Goal: Task Accomplishment & Management: Manage account settings

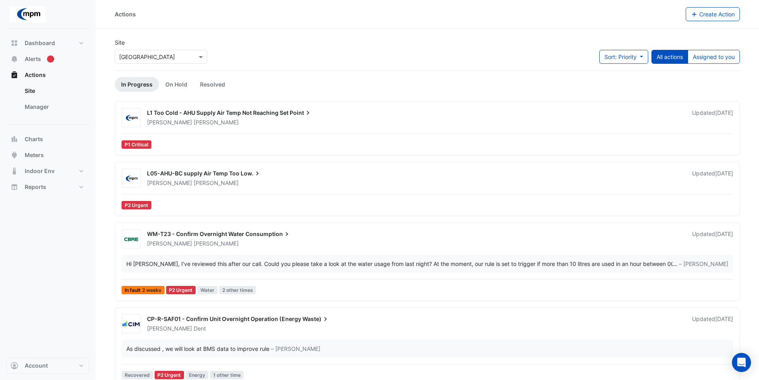
click at [221, 114] on span "L1 Too Cold - AHU Supply Air Temp Not Reaching Set" at bounding box center [217, 112] width 141 height 7
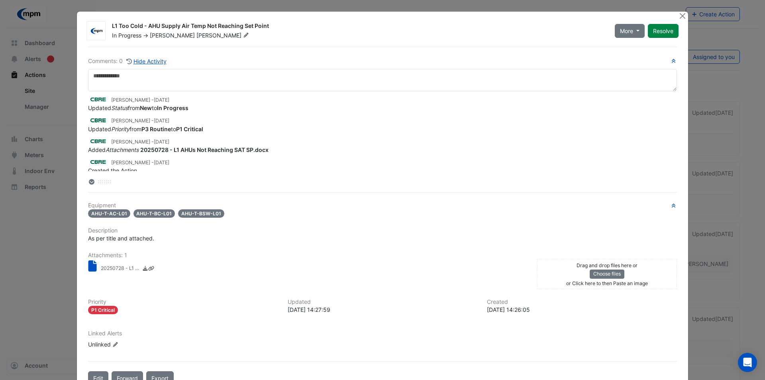
scroll to position [23, 0]
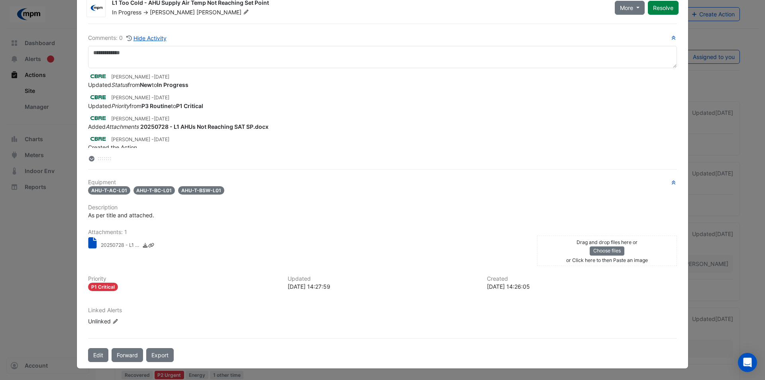
click at [103, 244] on small "20250728 - L1 AHUs Not Reaching SAT SP.docx" at bounding box center [121, 245] width 40 height 8
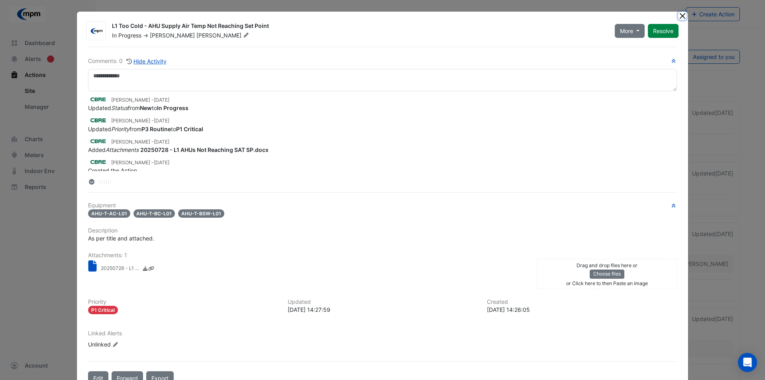
click at [680, 16] on button "Close" at bounding box center [682, 16] width 8 height 8
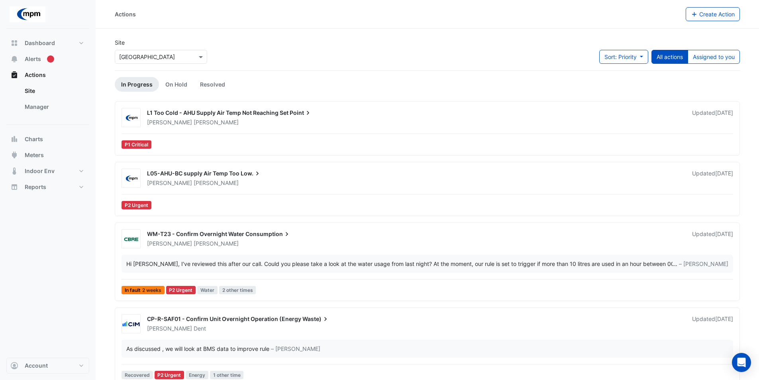
click at [276, 112] on span "L1 Too Cold - AHU Supply Air Temp Not Reaching Set" at bounding box center [217, 112] width 141 height 7
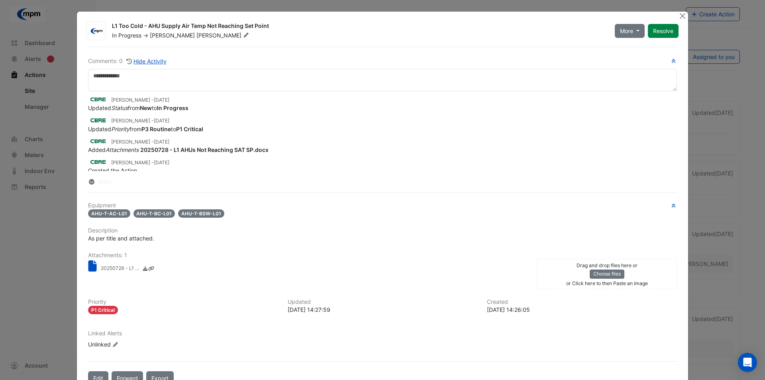
click at [98, 215] on span "AHU-T-AC-L01" at bounding box center [109, 213] width 42 height 8
click at [681, 14] on button "Close" at bounding box center [682, 16] width 8 height 8
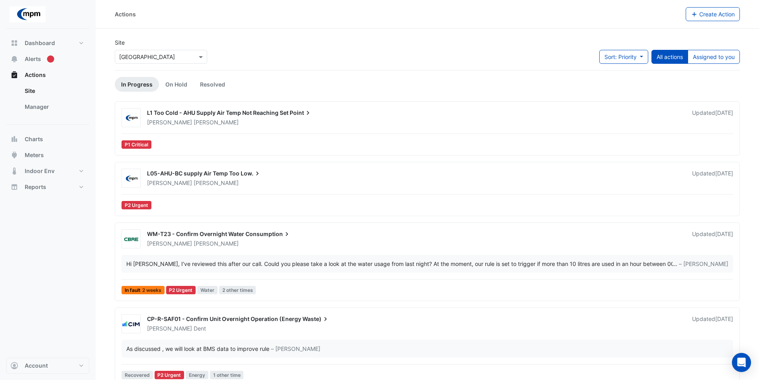
click at [248, 176] on span "Low." at bounding box center [251, 173] width 21 height 8
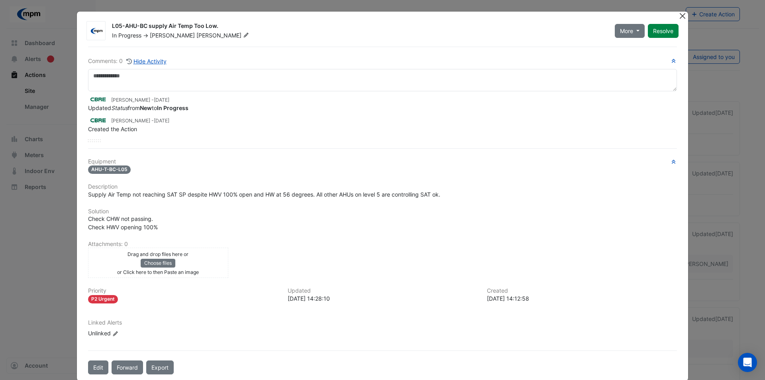
click at [678, 14] on button "Close" at bounding box center [682, 16] width 8 height 8
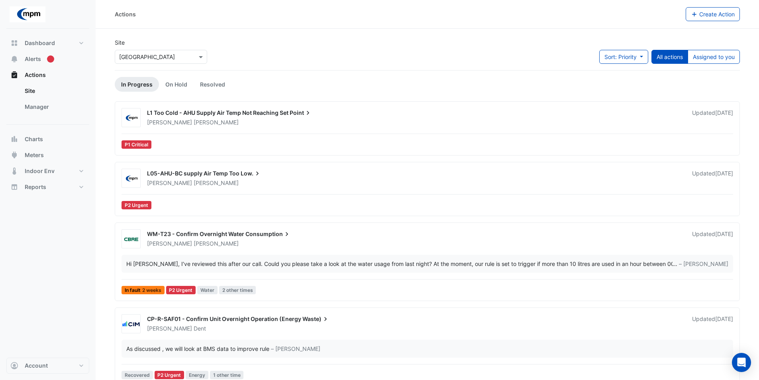
click at [256, 112] on span "L1 Too Cold - AHU Supply Air Temp Not Reaching Set" at bounding box center [217, 112] width 141 height 7
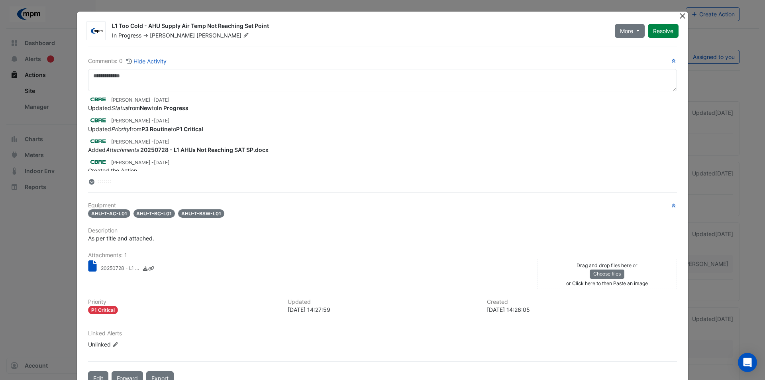
click at [678, 15] on button "Close" at bounding box center [682, 16] width 8 height 8
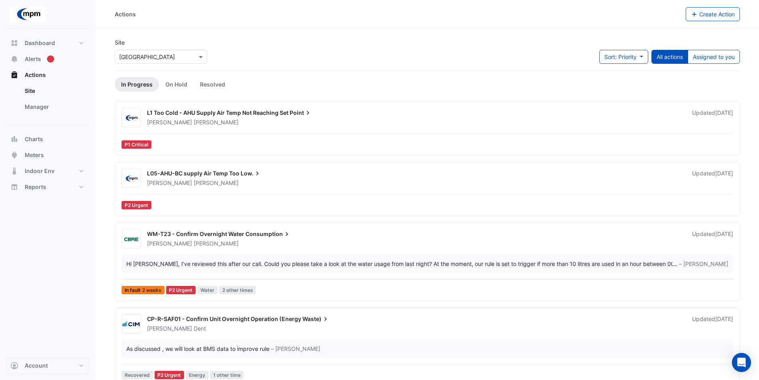
click at [194, 129] on div "L1 Too Cold - AHU Supply Air Temp Not Reaching Set Point Scott Hobbs Updated 4 …" at bounding box center [427, 130] width 618 height 44
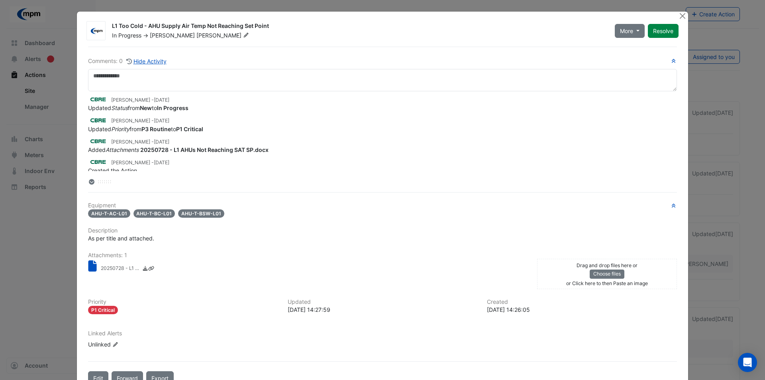
click at [90, 182] on icon at bounding box center [92, 182] width 4 height 2
click at [89, 184] on icon at bounding box center [92, 182] width 6 height 6
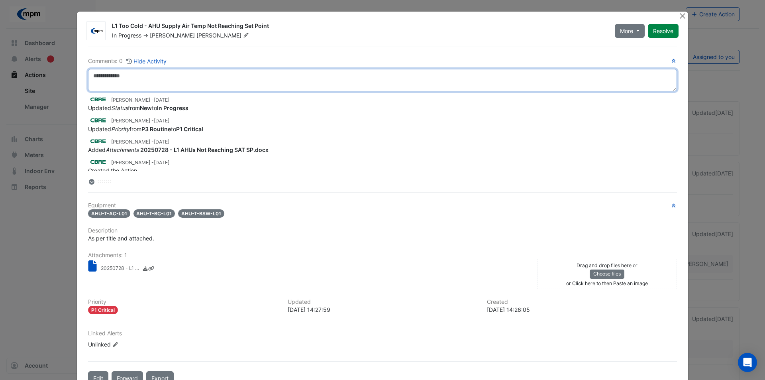
click at [115, 82] on textarea at bounding box center [382, 80] width 589 height 22
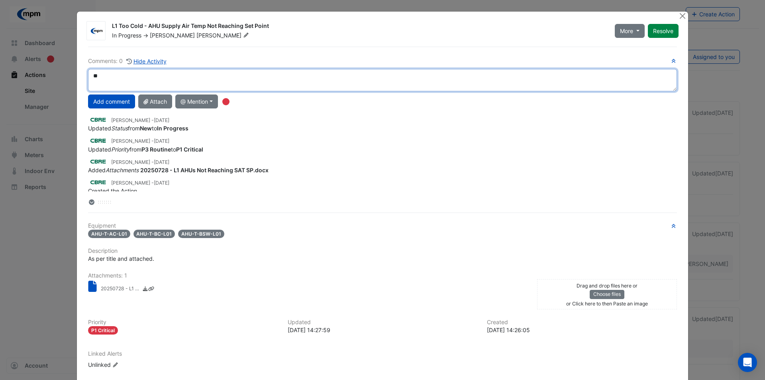
type textarea "*"
type textarea "**********"
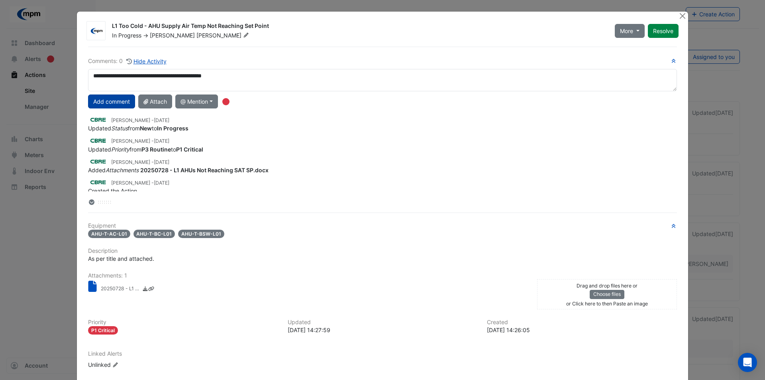
click at [113, 100] on button "Add comment" at bounding box center [111, 101] width 47 height 14
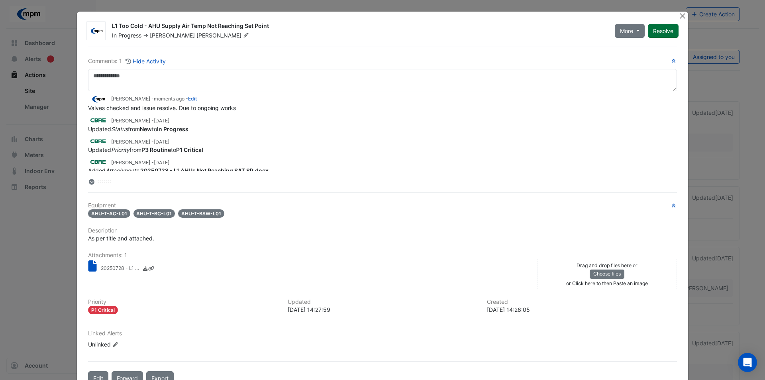
click at [657, 33] on button "Resolve" at bounding box center [663, 31] width 31 height 14
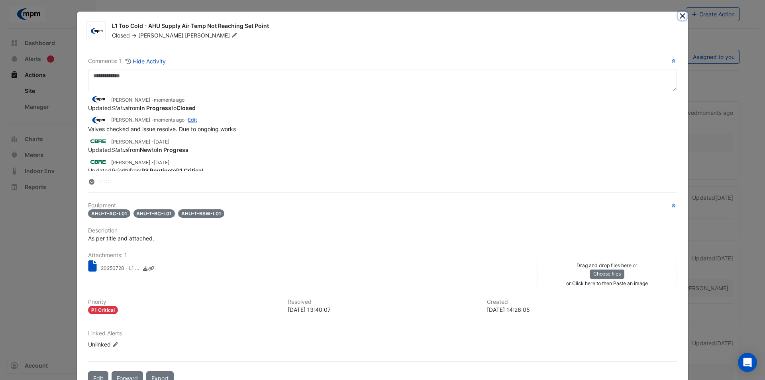
click at [678, 16] on button "Close" at bounding box center [682, 16] width 8 height 8
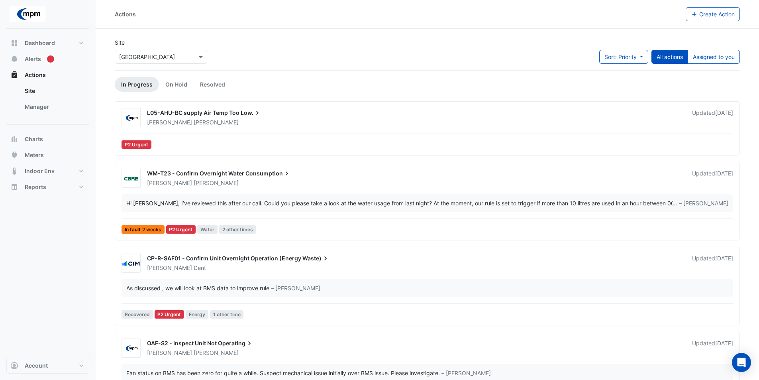
click at [243, 123] on div "Scott Hobbs" at bounding box center [414, 122] width 537 height 8
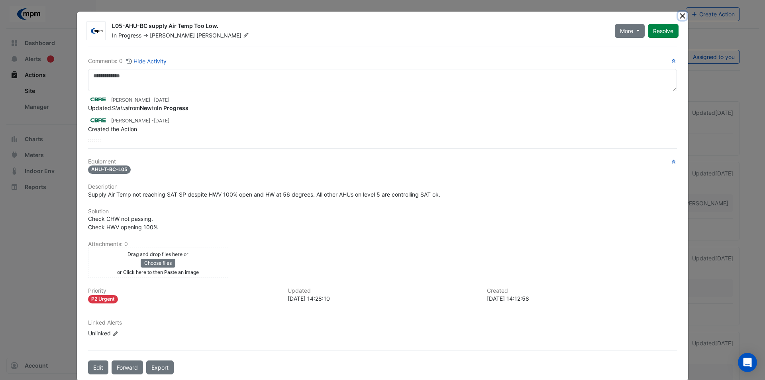
click at [678, 15] on button "Close" at bounding box center [682, 16] width 8 height 8
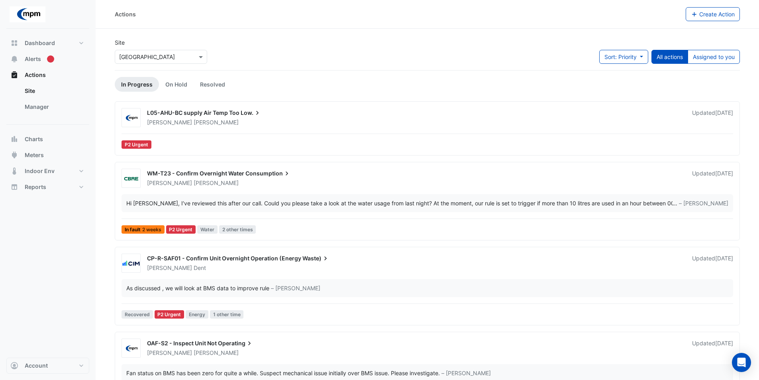
scroll to position [119, 0]
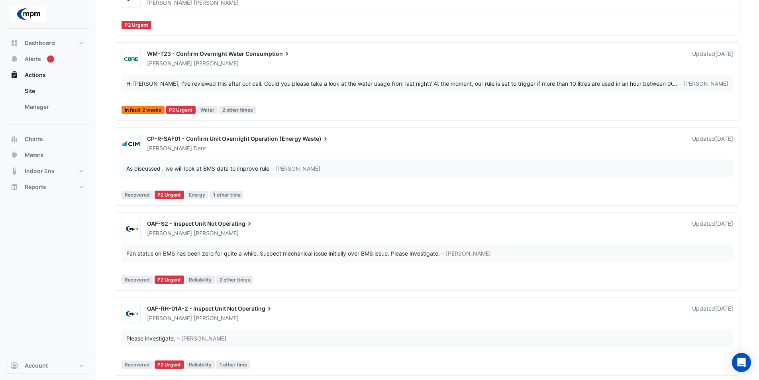
click at [211, 228] on div "OAF-S2 - Inspect Unit Not Operating" at bounding box center [414, 224] width 535 height 10
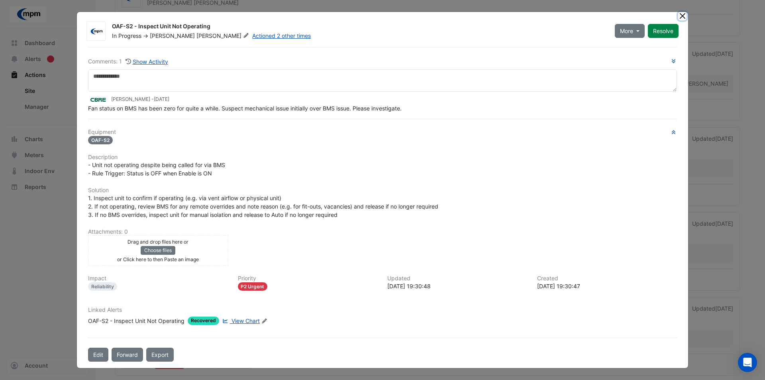
click at [679, 16] on button "Close" at bounding box center [682, 16] width 8 height 8
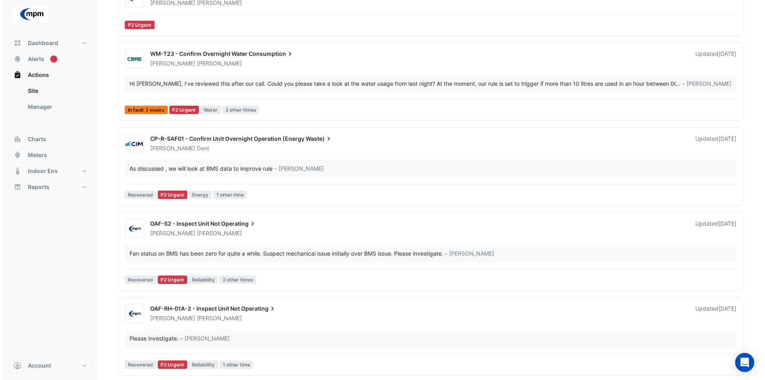
scroll to position [159, 0]
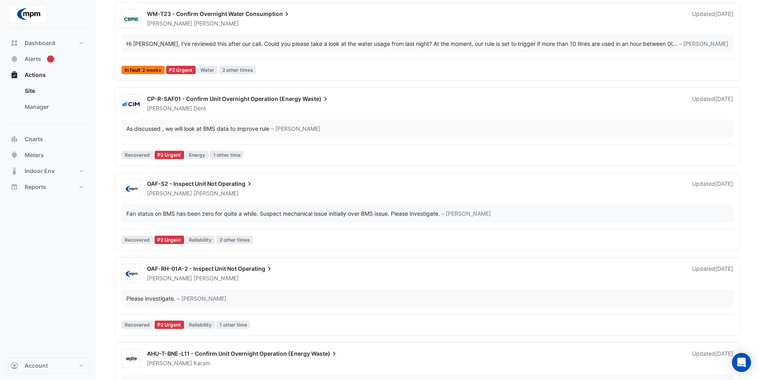
click at [236, 183] on span "Operating" at bounding box center [235, 184] width 35 height 8
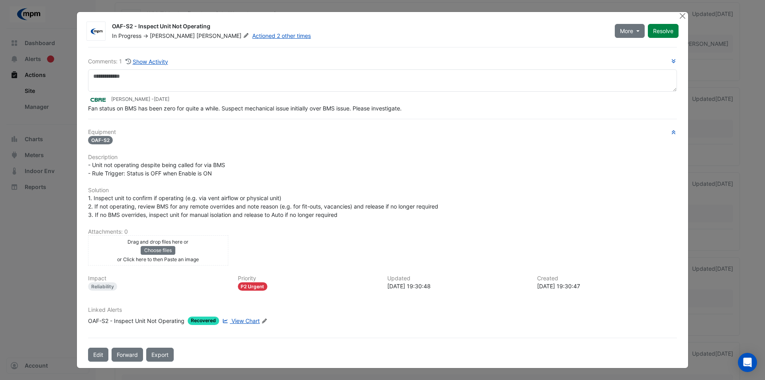
click at [239, 321] on span "View Chart" at bounding box center [245, 320] width 28 height 7
click at [221, 316] on link "View Chart" at bounding box center [240, 320] width 39 height 8
click at [252, 33] on link "Actioned 2 other times" at bounding box center [281, 35] width 59 height 7
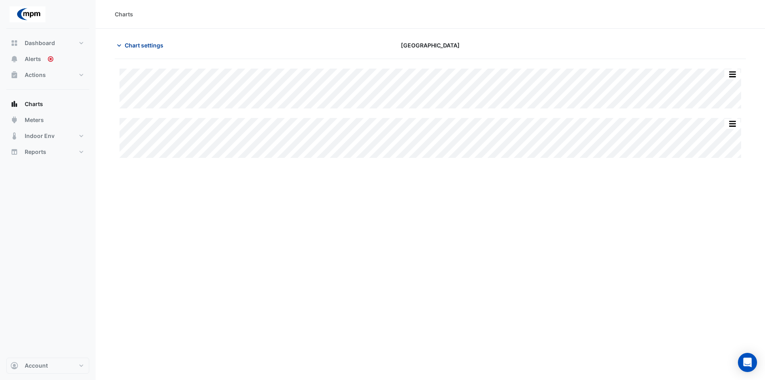
click at [119, 42] on icon "button" at bounding box center [119, 45] width 8 height 8
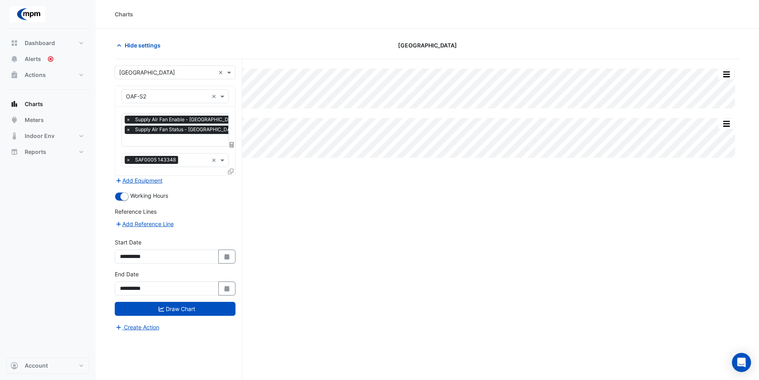
click at [319, 241] on div "Split All Split None Print Save as JPEG Save as PNG Pivot Data Table Export CSV…" at bounding box center [427, 234] width 625 height 351
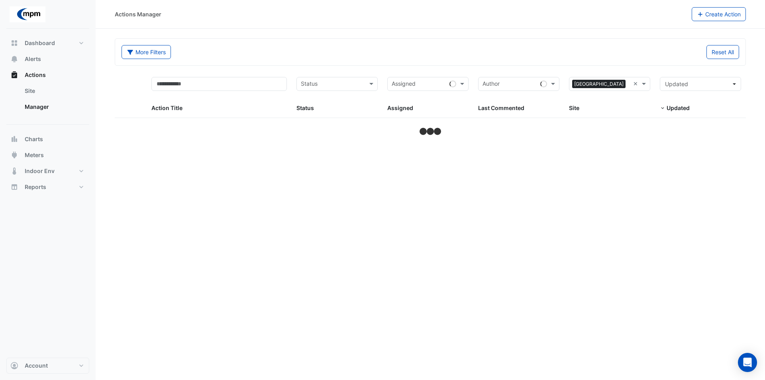
select select "**"
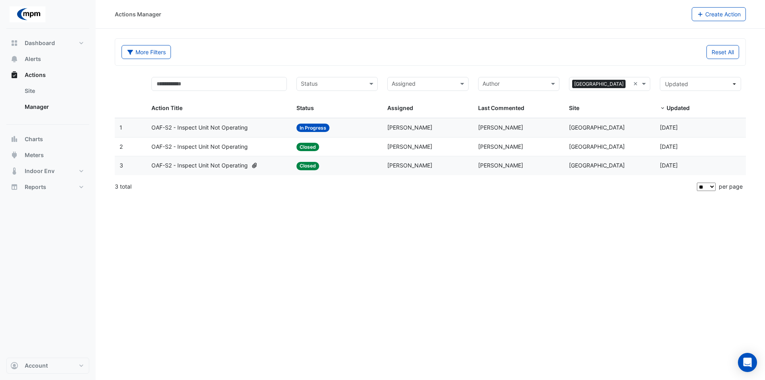
click at [217, 146] on span "OAF-S2 - Inspect Unit Not Operating" at bounding box center [199, 146] width 96 height 9
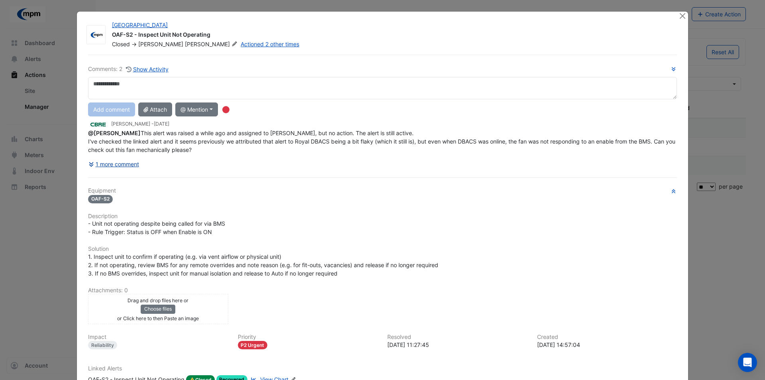
click at [117, 161] on button "1 more comment" at bounding box center [113, 164] width 51 height 14
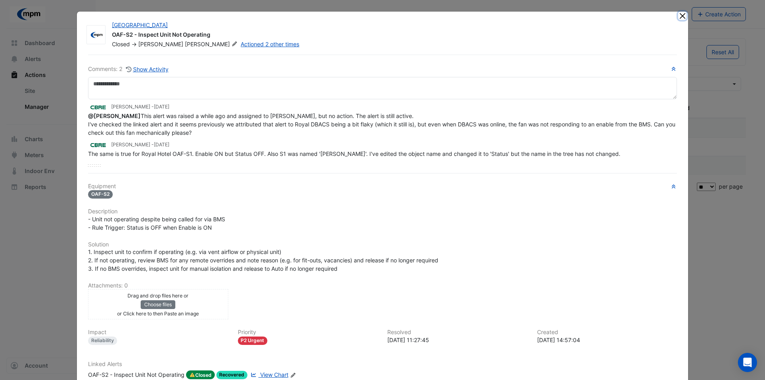
click at [678, 17] on button "Close" at bounding box center [682, 16] width 8 height 8
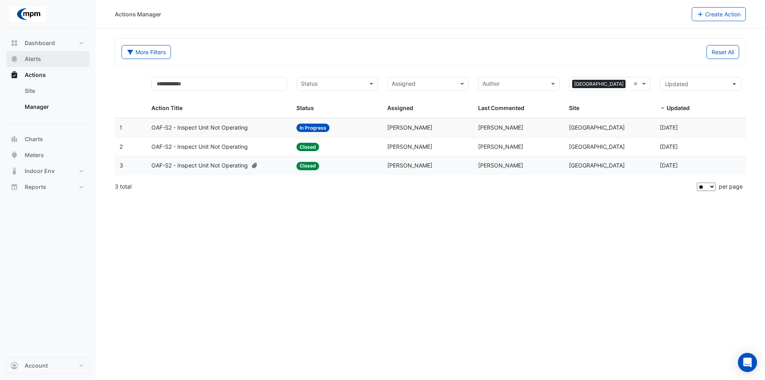
click at [45, 64] on button "Alerts" at bounding box center [47, 59] width 83 height 16
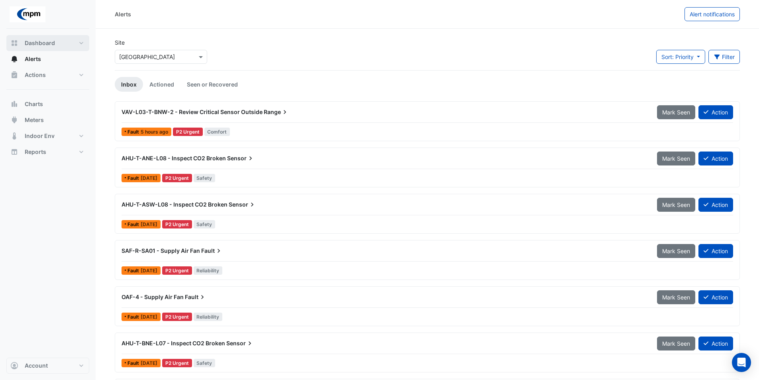
click at [47, 44] on span "Dashboard" at bounding box center [40, 43] width 30 height 8
select select "**"
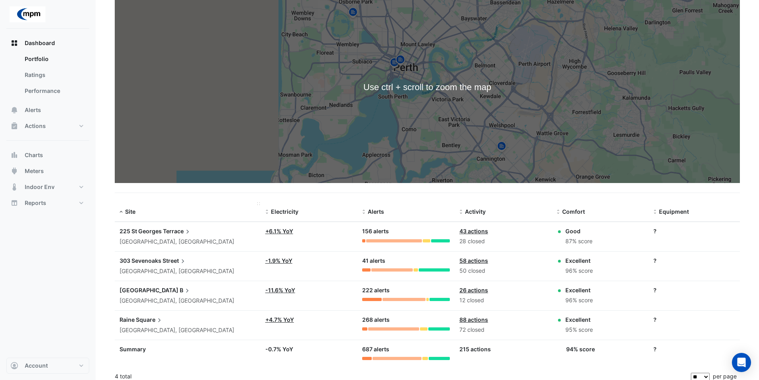
scroll to position [85, 0]
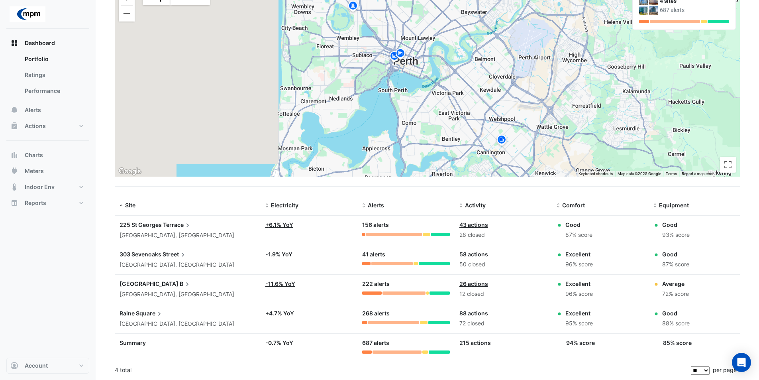
click at [150, 313] on span "Square" at bounding box center [149, 313] width 27 height 9
click at [80, 126] on button "Actions" at bounding box center [47, 126] width 83 height 16
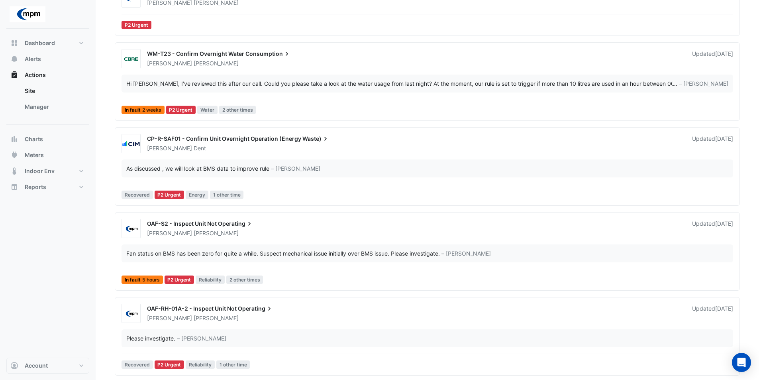
scroll to position [159, 0]
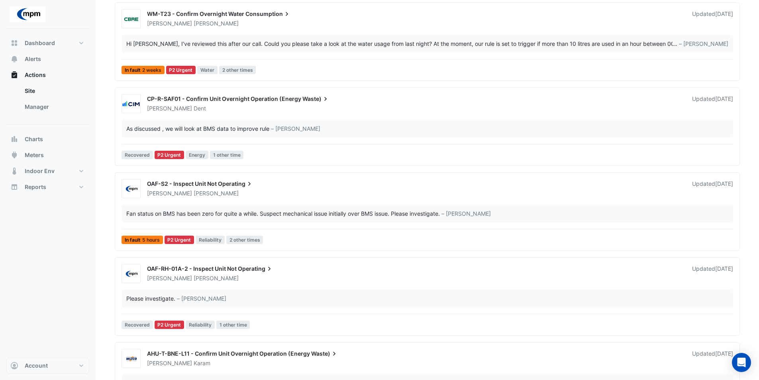
click at [242, 272] on span "Operating" at bounding box center [255, 268] width 35 height 8
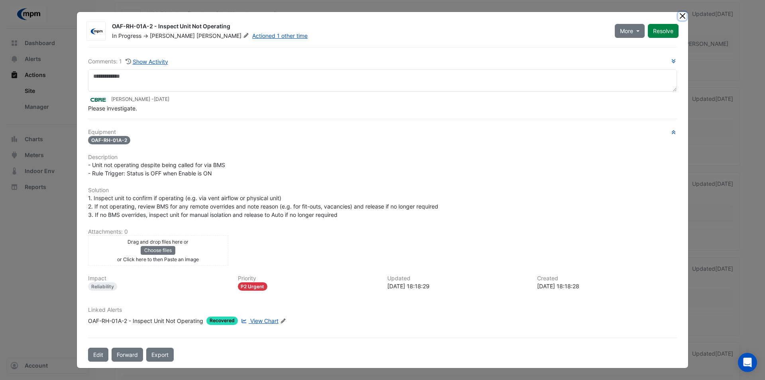
click at [681, 17] on button "Close" at bounding box center [682, 16] width 8 height 8
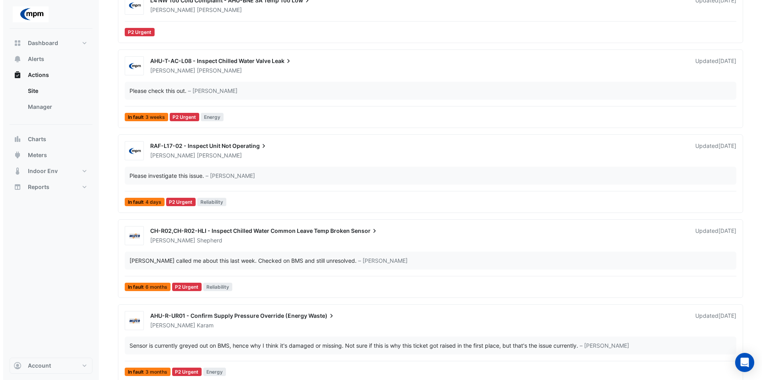
scroll to position [562, 0]
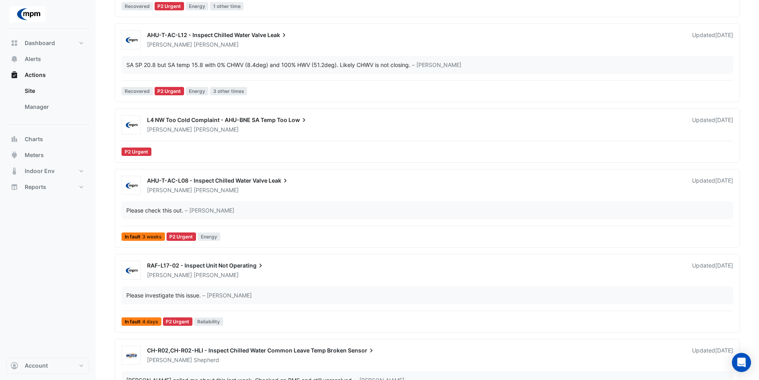
click at [248, 119] on span "L4 NW Too Cold Complaint - AHU-BNE SA Temp Too" at bounding box center [217, 119] width 140 height 7
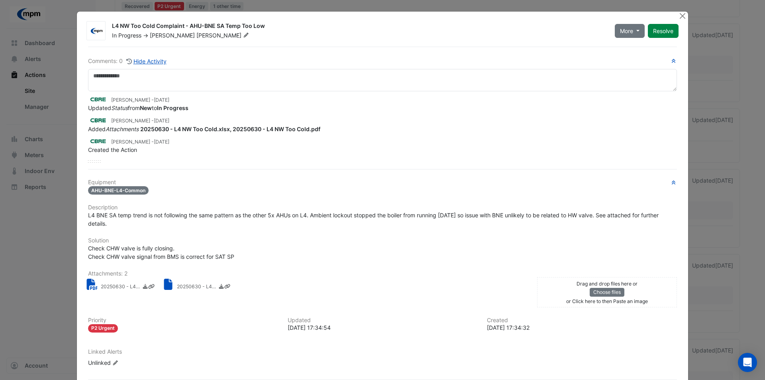
click at [243, 37] on icon at bounding box center [246, 35] width 6 height 5
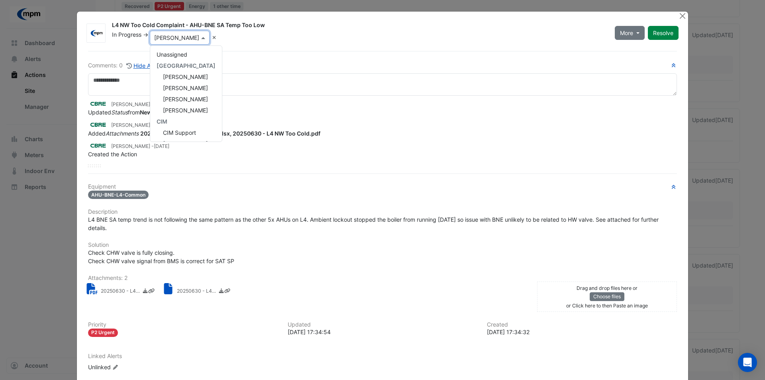
scroll to position [134, 0]
click at [190, 67] on span "Anton Karam" at bounding box center [185, 65] width 45 height 7
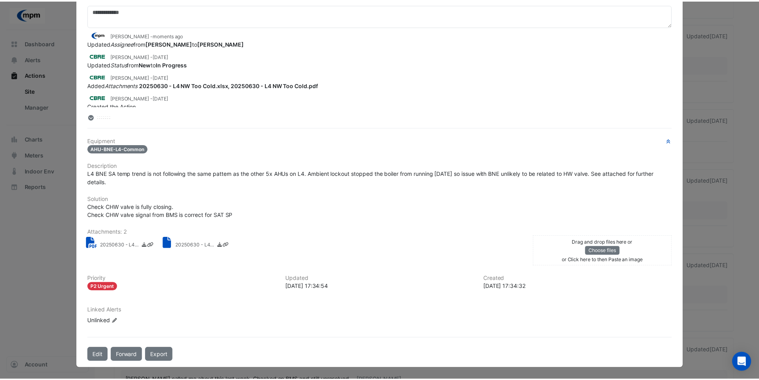
scroll to position [0, 0]
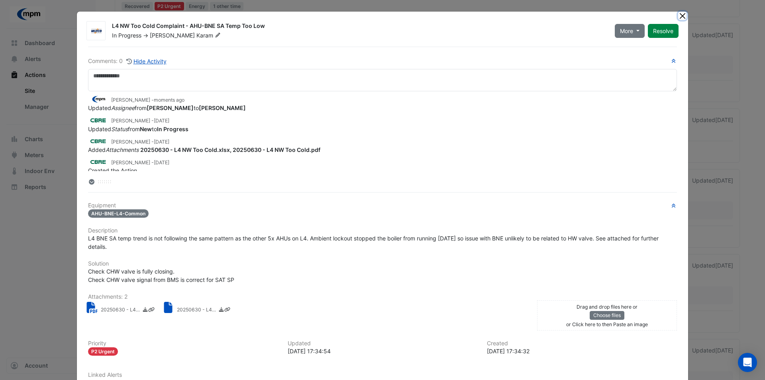
click at [678, 14] on button "Close" at bounding box center [682, 16] width 8 height 8
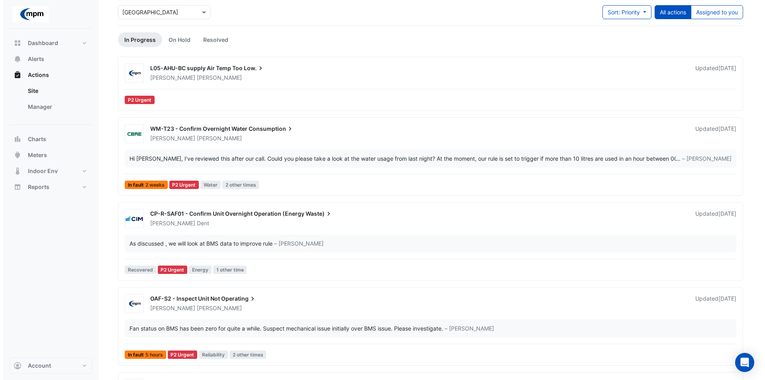
scroll to position [5, 0]
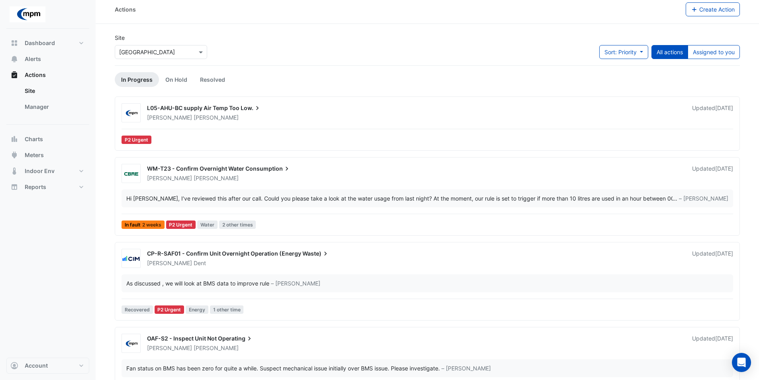
click at [224, 107] on span "L05-AHU-BC supply Air Temp Too" at bounding box center [193, 107] width 92 height 7
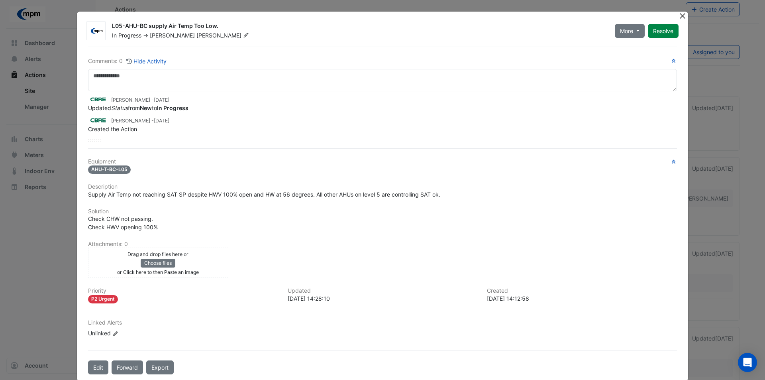
click at [678, 17] on button "Close" at bounding box center [682, 16] width 8 height 8
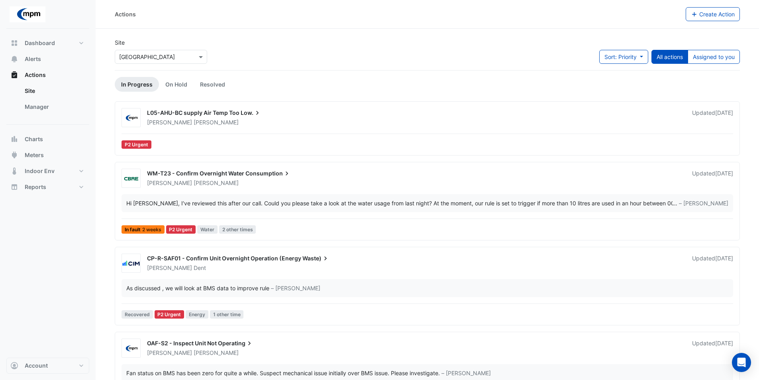
click at [141, 59] on input "text" at bounding box center [153, 57] width 68 height 8
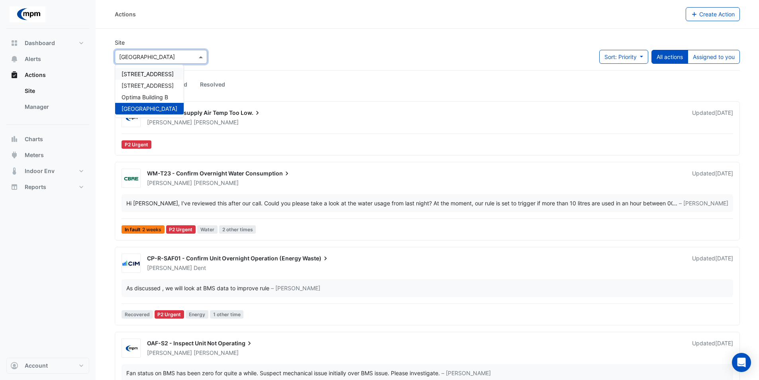
click at [151, 72] on span "[STREET_ADDRESS]" at bounding box center [147, 73] width 52 height 7
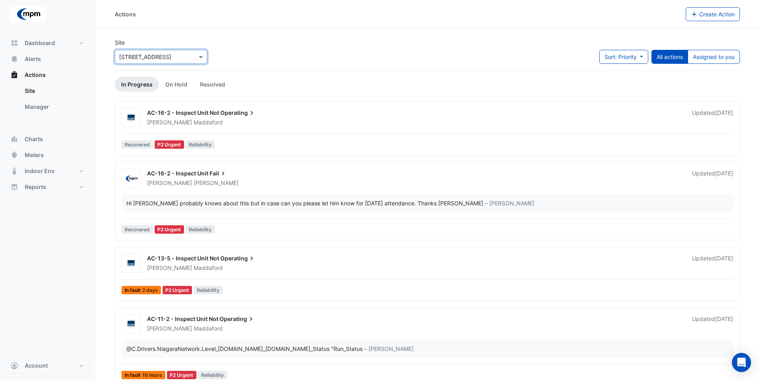
click at [200, 172] on span "AC-16-2 - Inspect Unit" at bounding box center [177, 173] width 61 height 7
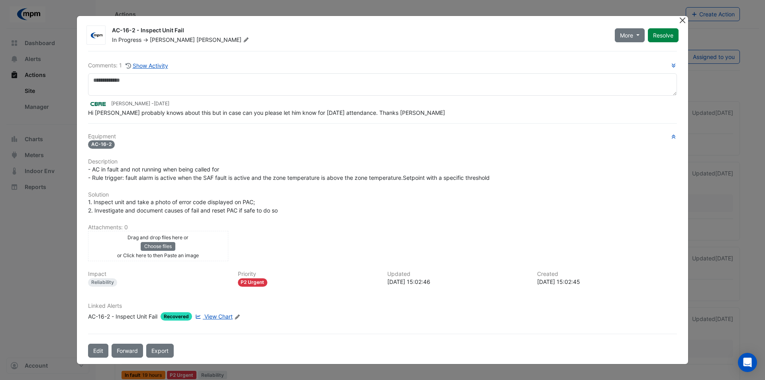
click at [682, 22] on button "Close" at bounding box center [682, 20] width 8 height 8
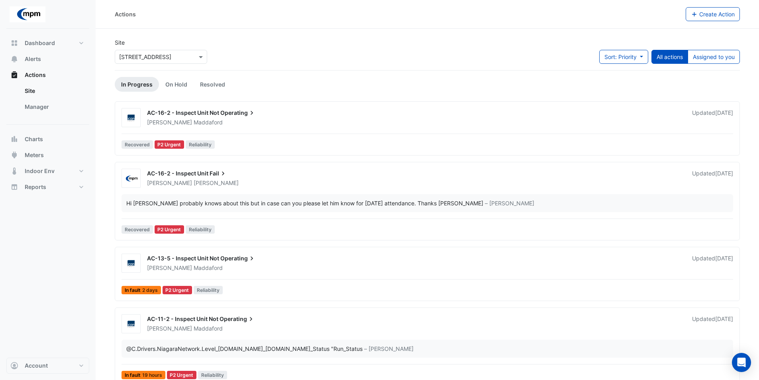
click at [179, 173] on span "AC-16-2 - Inspect Unit" at bounding box center [177, 173] width 61 height 7
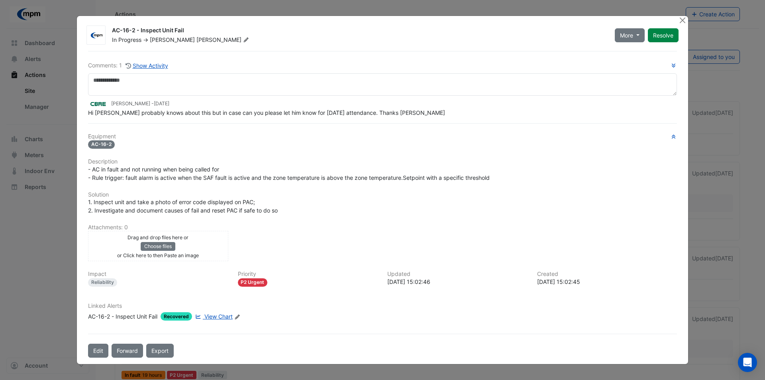
click at [224, 317] on span "View Chart" at bounding box center [218, 316] width 28 height 7
click at [678, 19] on button "Close" at bounding box center [682, 20] width 8 height 8
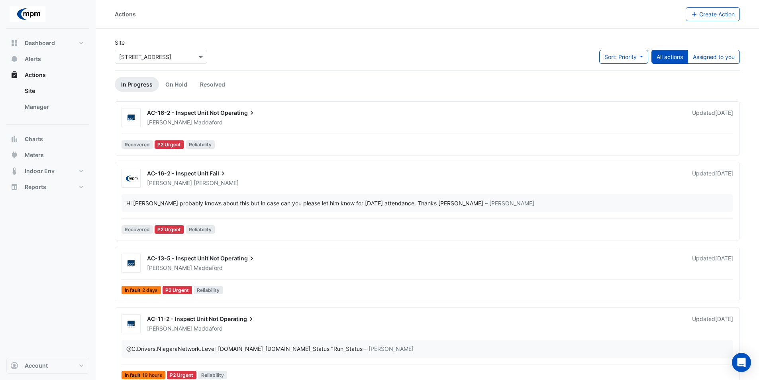
click at [217, 173] on span "Fail" at bounding box center [218, 173] width 18 height 8
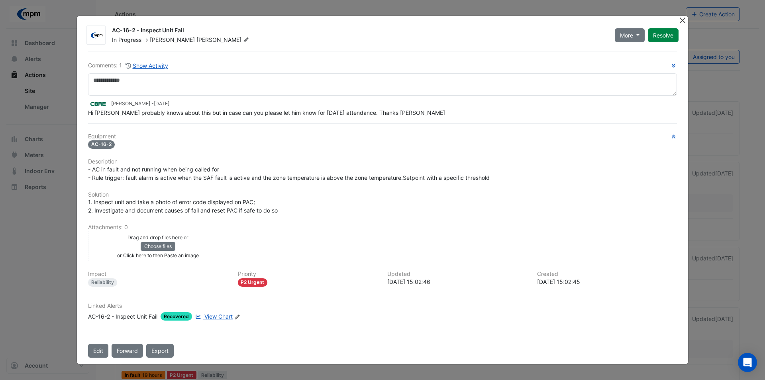
click at [683, 19] on button "Close" at bounding box center [682, 20] width 8 height 8
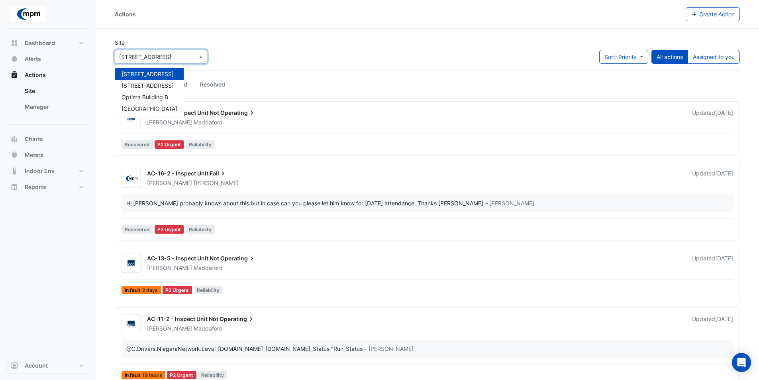
click at [165, 55] on input "text" at bounding box center [153, 57] width 68 height 8
click at [156, 88] on span "[STREET_ADDRESS]" at bounding box center [147, 85] width 52 height 7
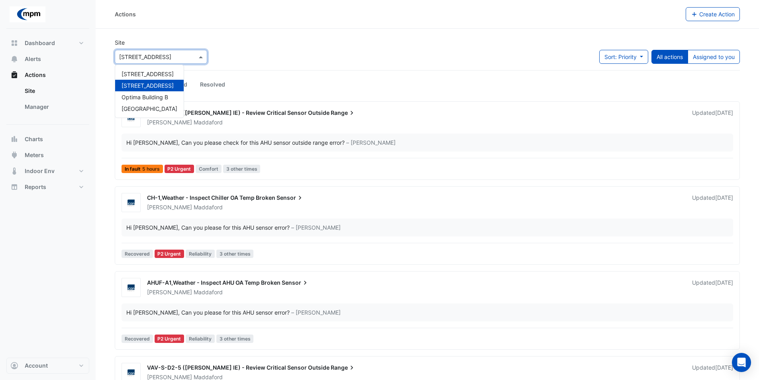
click at [180, 59] on input "text" at bounding box center [153, 57] width 68 height 8
click at [169, 94] on div "Optima Building B" at bounding box center [149, 97] width 68 height 12
